Goal: Task Accomplishment & Management: Manage account settings

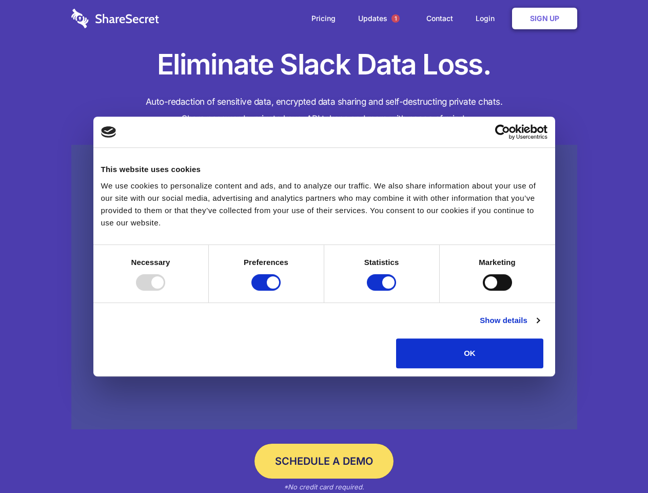
click at [165, 291] on div at bounding box center [150, 282] width 29 height 16
click at [281, 291] on input "Preferences" at bounding box center [265, 282] width 29 height 16
checkbox input "false"
click at [383, 291] on input "Statistics" at bounding box center [381, 282] width 29 height 16
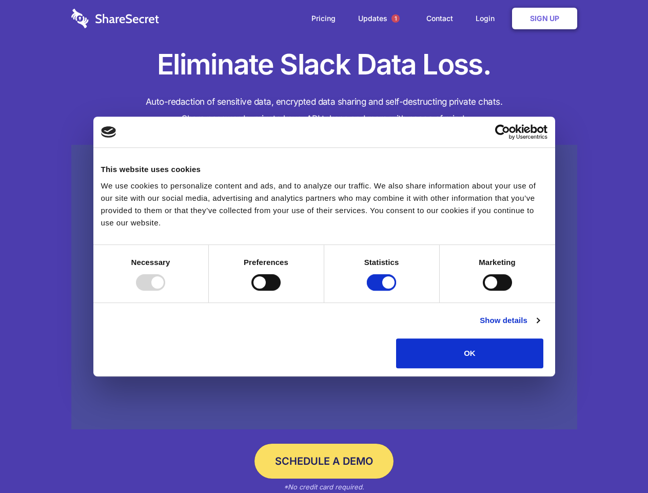
checkbox input "false"
click at [483, 291] on input "Marketing" at bounding box center [497, 282] width 29 height 16
checkbox input "true"
click at [539, 326] on link "Show details" at bounding box center [510, 320] width 60 height 12
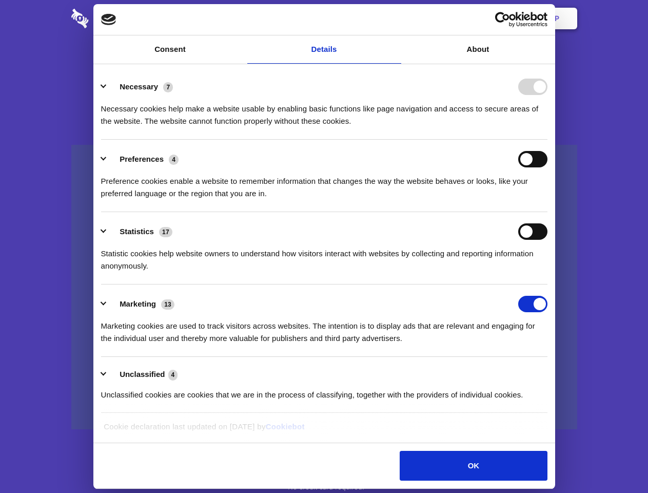
click at [548, 284] on li "Statistics 17 Statistic cookies help website owners to understand how visitors …" at bounding box center [324, 248] width 447 height 72
